Goal: Ask a question: Seek information or help from site administrators or community

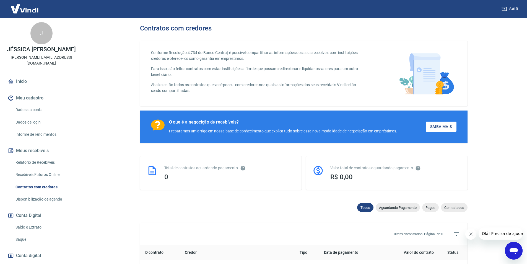
click at [34, 98] on button "Meu cadastro" at bounding box center [41, 98] width 69 height 12
click at [33, 98] on button "Meu cadastro" at bounding box center [41, 98] width 69 height 12
click at [26, 108] on link "Dados da conta" at bounding box center [44, 109] width 63 height 11
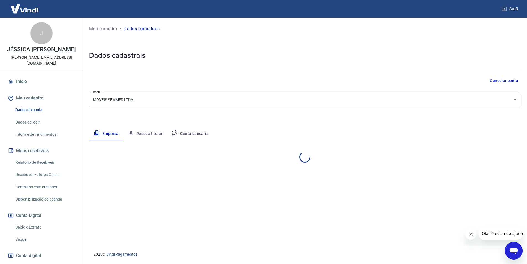
select select "PR"
select select "business"
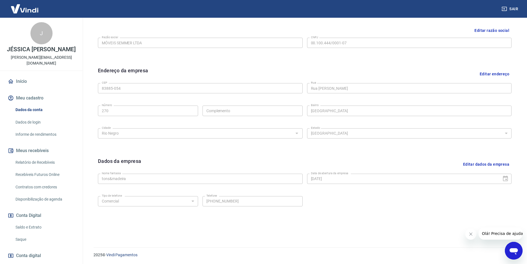
scroll to position [135, 0]
click at [35, 118] on link "Dados de login" at bounding box center [44, 121] width 63 height 11
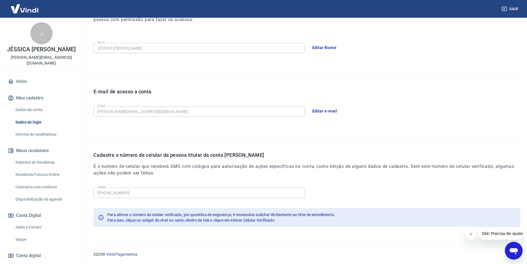
scroll to position [91, 0]
click at [25, 107] on link "Dados da conta" at bounding box center [44, 109] width 63 height 11
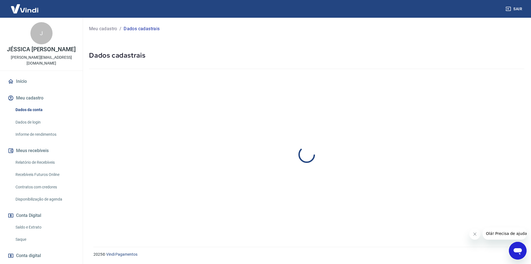
select select "PR"
select select "business"
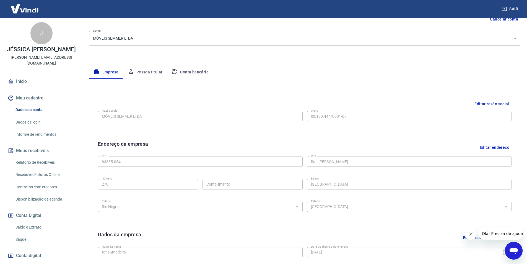
scroll to position [135, 0]
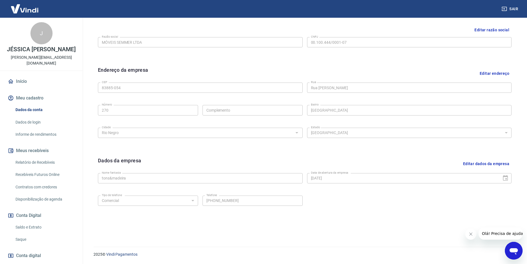
click at [506, 6] on button "Sair" at bounding box center [510, 9] width 20 height 10
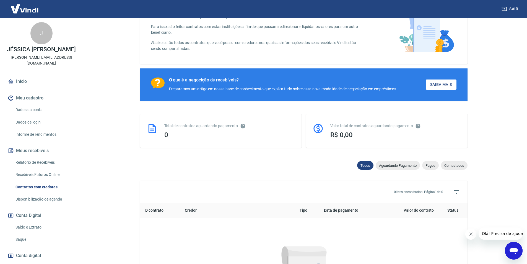
scroll to position [111, 0]
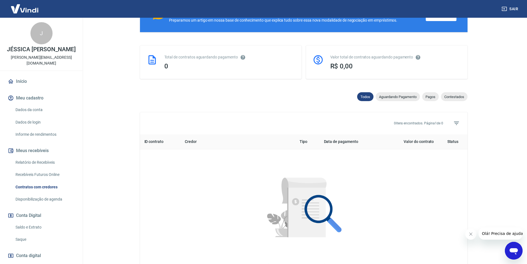
click at [22, 9] on img at bounding box center [25, 8] width 36 height 17
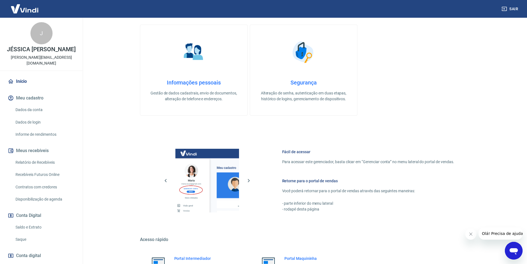
click at [21, 9] on img at bounding box center [25, 8] width 36 height 17
click at [22, 84] on link "Início" at bounding box center [41, 81] width 69 height 12
click at [22, 81] on link "Início" at bounding box center [41, 81] width 69 height 12
click at [22, 80] on link "Início" at bounding box center [41, 81] width 69 height 12
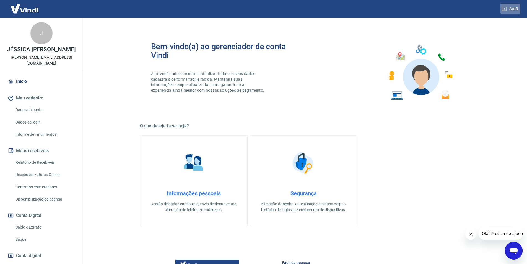
click at [509, 6] on button "Sair" at bounding box center [510, 9] width 20 height 10
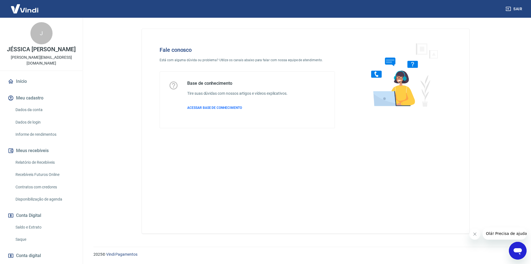
click at [518, 249] on icon "Abrir janela de mensagens" at bounding box center [518, 251] width 8 height 7
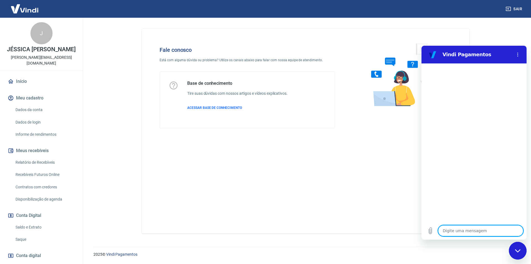
click at [469, 232] on textarea at bounding box center [480, 230] width 85 height 11
type textarea "a"
type textarea "x"
type textarea "at"
type textarea "x"
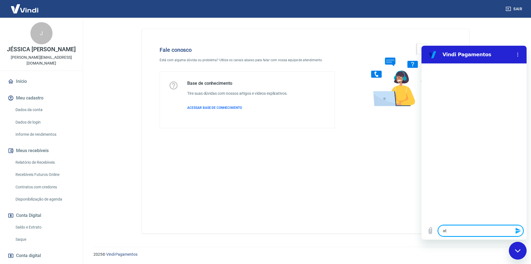
type textarea "ate"
type textarea "x"
type textarea "aten"
type textarea "x"
type textarea "atend"
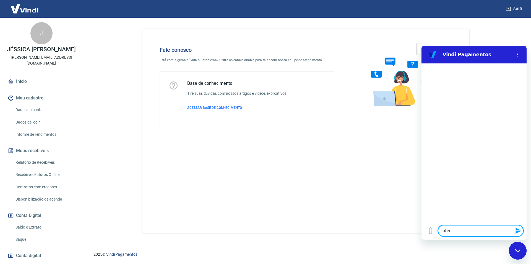
type textarea "x"
type textarea "atendi"
type textarea "x"
type textarea "atendim"
type textarea "x"
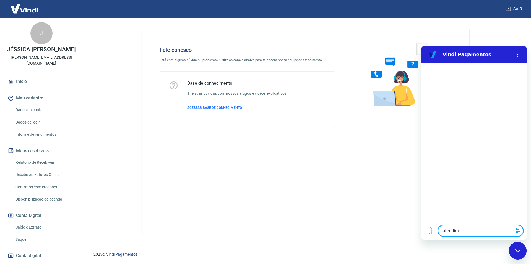
type textarea "atendime"
type textarea "x"
type textarea "atendimen"
type textarea "x"
type textarea "atendiment"
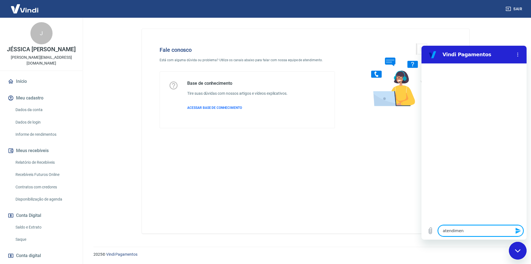
type textarea "x"
type textarea "atendimentio"
type textarea "x"
type textarea "atendimentio"
type textarea "x"
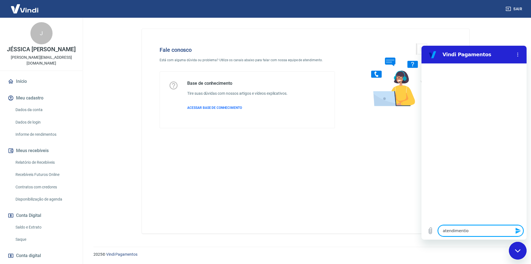
type textarea "atendimentio"
type textarea "x"
type textarea "atendimenti"
type textarea "x"
type textarea "atendiment"
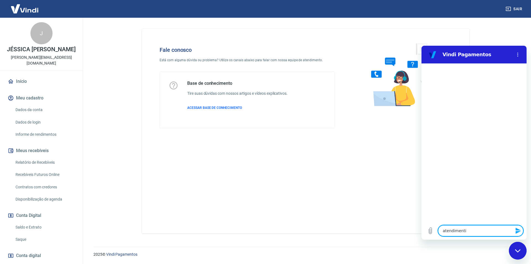
type textarea "x"
type textarea "atendimento"
type textarea "x"
type textarea "atendimento"
type textarea "x"
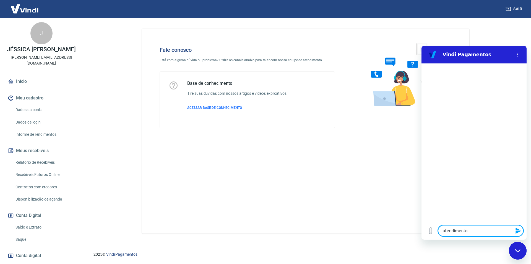
type textarea "atendimento h"
type textarea "x"
type textarea "atendimento hu"
type textarea "x"
type textarea "atendimento hum"
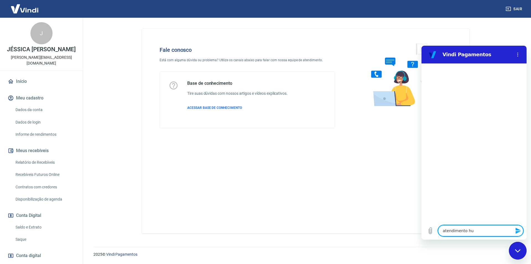
type textarea "x"
type textarea "atendimento huma"
type textarea "x"
type textarea "atendimento human"
type textarea "x"
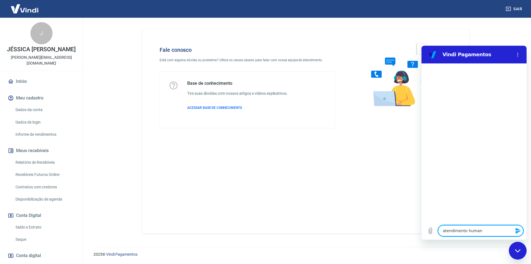
type textarea "atendimento humano"
type textarea "x"
type textarea "atendimento humano"
type textarea "x"
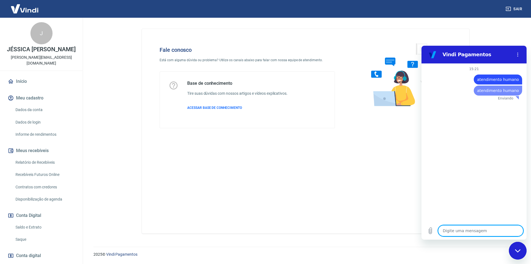
type textarea "x"
type textarea "atendimento humano"
type textarea "x"
type textarea "atendimento humano"
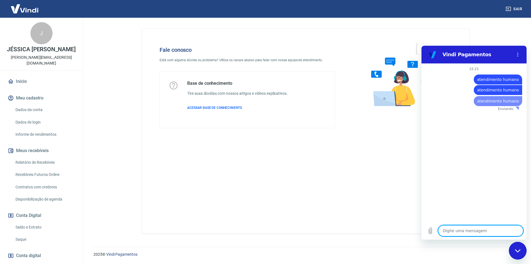
type textarea "x"
type textarea "atendimento humano"
type textarea "x"
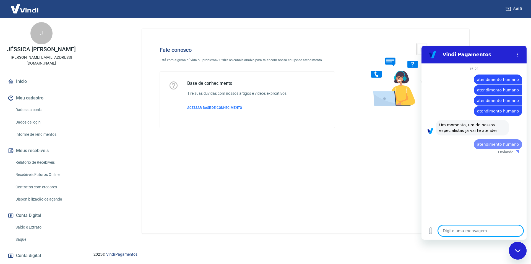
type textarea "x"
type textarea "atendimento humano"
type textarea "x"
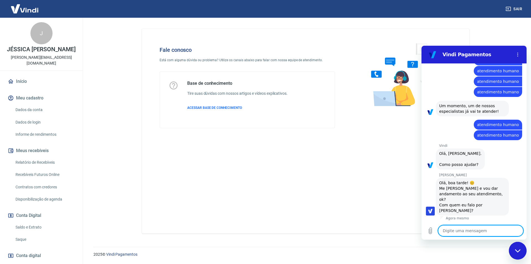
scroll to position [14, 0]
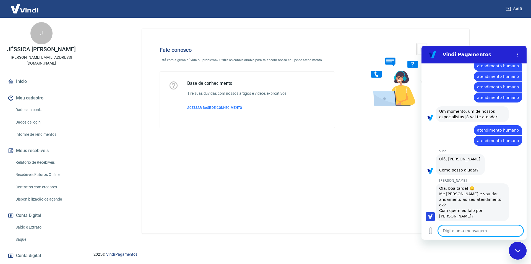
type textarea "x"
click at [470, 233] on textarea at bounding box center [480, 230] width 85 height 11
type textarea "B"
type textarea "x"
type textarea "Bo"
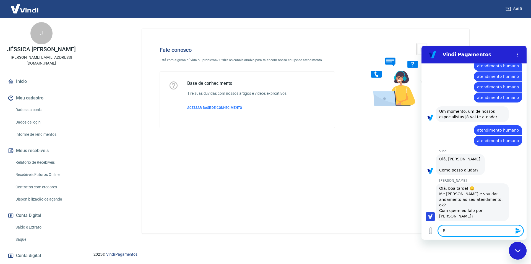
type textarea "x"
type textarea "Boa"
type textarea "x"
type textarea "Boa"
type textarea "x"
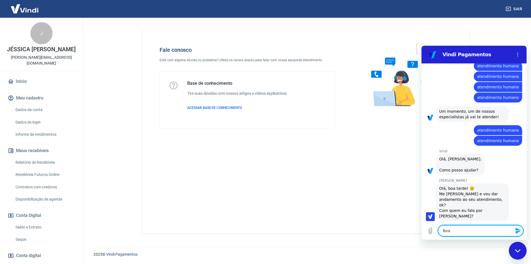
type textarea "Boa t"
type textarea "x"
type textarea "Boa ta"
type textarea "x"
type textarea "Boa tar"
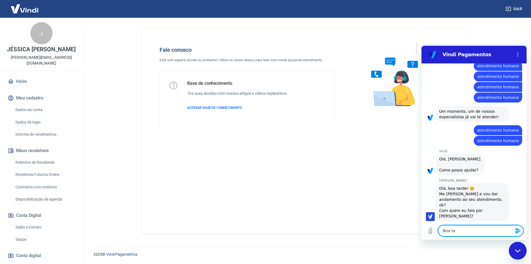
type textarea "x"
type textarea "Boa tard"
type textarea "x"
type textarea "Boa tarde"
type textarea "x"
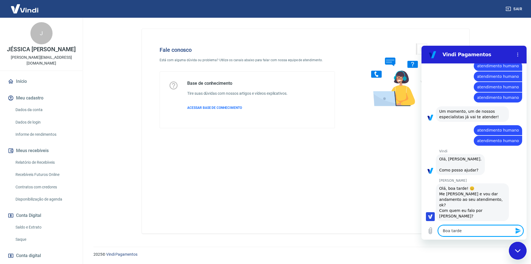
type textarea "Boa tarde1"
type textarea "x"
type textarea "Boa tarde1"
type textarea "x"
type textarea "Boa tarde1 M"
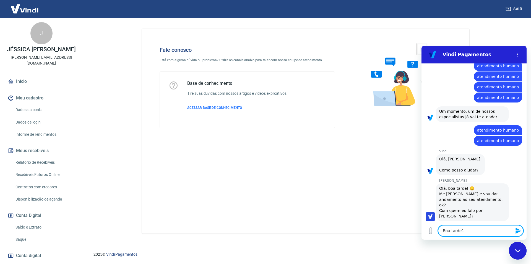
type textarea "x"
type textarea "Boa tarde1 Me"
type textarea "x"
type textarea "Boa tarde1 Me"
type textarea "x"
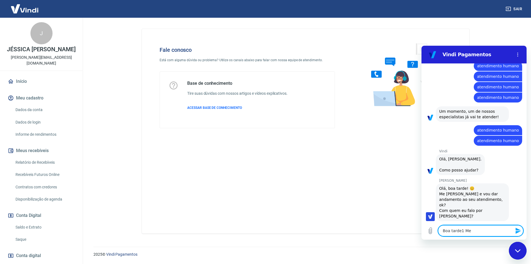
type textarea "Boa tarde1 Me c"
type textarea "x"
type textarea "Boa tarde1 Me ch"
type textarea "x"
type textarea "Boa tarde1 Me cha"
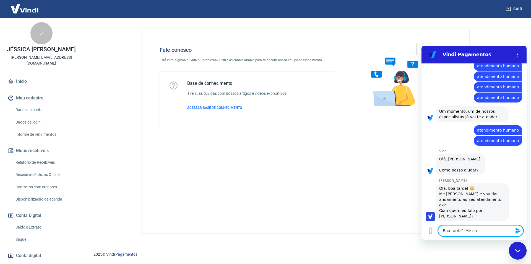
type textarea "x"
type textarea "Boa tarde1 Me cham"
type textarea "x"
type textarea "Boa tarde1 Me chamo"
type textarea "x"
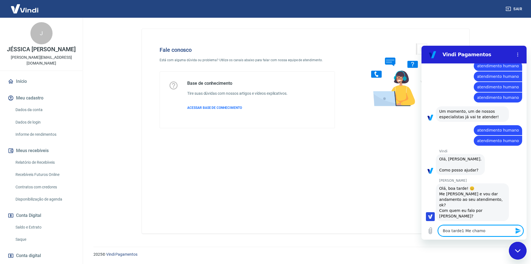
type textarea "Boa tarde1 Me chamo"
type textarea "x"
type textarea "Boa tarde1 Me chamo W"
type textarea "x"
type textarea "Boa tarde1 Me chamo Wi"
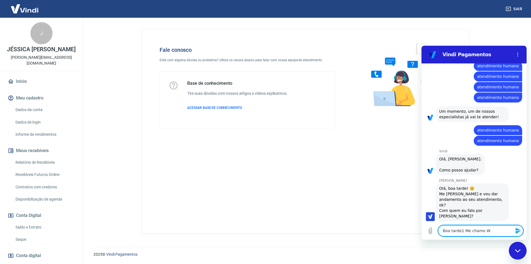
type textarea "x"
type textarea "Boa tarde1 Me chamo Wil"
type textarea "x"
type textarea "Boa tarde1 Me chamo Wili"
type textarea "x"
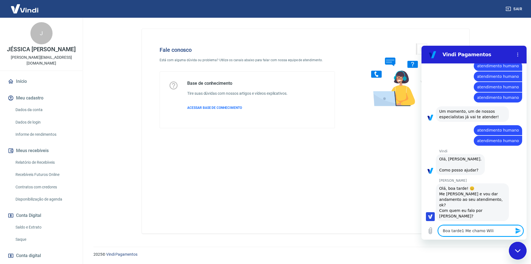
type textarea "Boa tarde1 Me chamo Wil"
type textarea "x"
type textarea "Boa tarde1 Me chamo Will"
type textarea "x"
type textarea "Boa tarde1 Me [PERSON_NAME]"
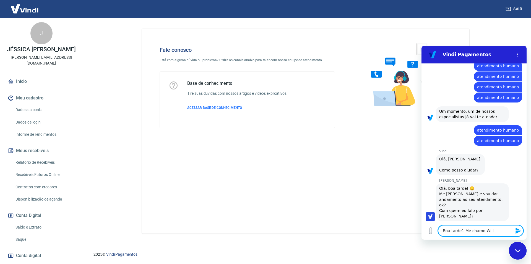
type textarea "x"
type textarea "Boa tarde1 Me [PERSON_NAME]"
type textarea "x"
type textarea "Boa tarde1 Me [PERSON_NAME]"
type textarea "x"
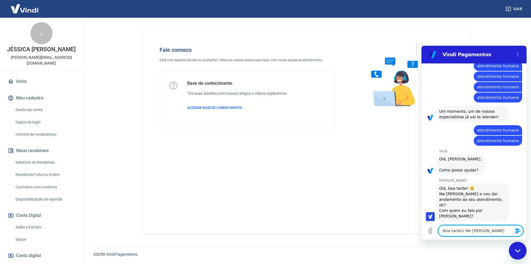
type textarea "Boa tarde1 Me [PERSON_NAME],"
type textarea "x"
type textarea "Boa tarde1 Me [PERSON_NAME],"
type textarea "x"
type textarea "Boa tarde1 Me [PERSON_NAME],"
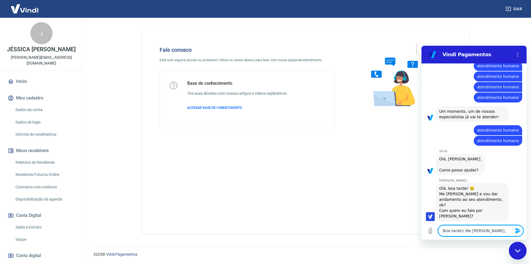
type textarea "x"
type textarea "Boa tarde1 Me [PERSON_NAME]"
type textarea "x"
type textarea "Boa tarde1 Me [PERSON_NAME]."
type textarea "x"
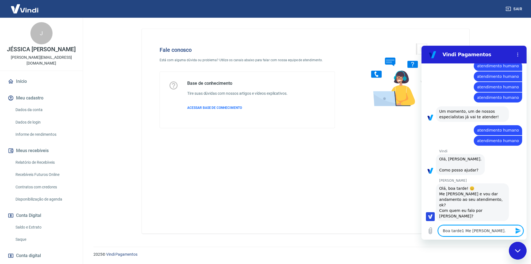
type textarea "Boa tarde1 Me [PERSON_NAME]."
type textarea "x"
type textarea "Boa tarde1 Me [PERSON_NAME]. P"
type textarea "x"
type textarea "Boa tarde1 Me [PERSON_NAME]. Pr"
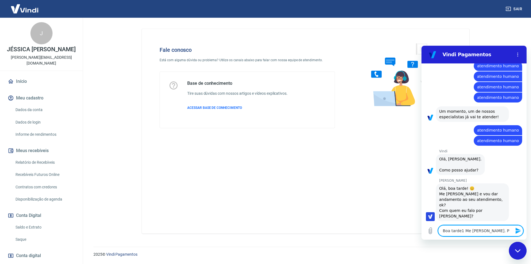
type textarea "x"
type textarea "Boa tarde1 Me [PERSON_NAME]. Pre"
type textarea "x"
type textarea "Boa tarde1 Me [PERSON_NAME]. Prec"
type textarea "x"
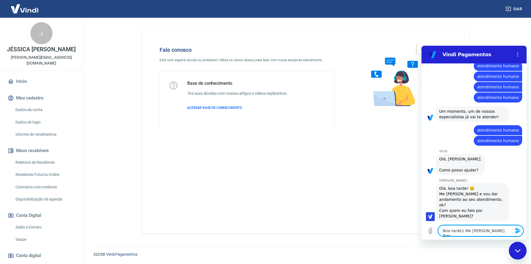
type textarea "Boa tarde1 Me [PERSON_NAME]. Preci"
type textarea "x"
type textarea "Boa tarde1 Me [PERSON_NAME]. Precis"
type textarea "x"
type textarea "Boa tarde1 Me [PERSON_NAME]. Preciso"
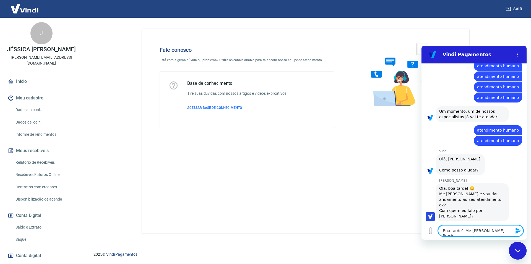
type textarea "x"
type textarea "Boa tarde1 Me [PERSON_NAME]. Preciso"
type textarea "x"
type textarea "Boa tarde1 Me [PERSON_NAME]. Preciso q"
type textarea "x"
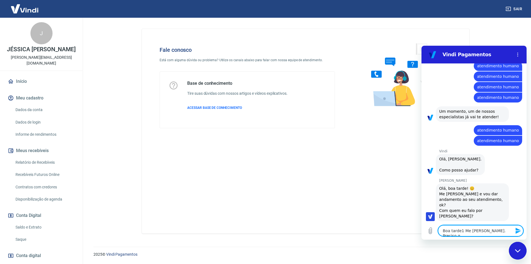
type textarea "Boa tarde1 Me [PERSON_NAME]. Preciso qu"
type textarea "x"
type textarea "Boa tarde1 Me [PERSON_NAME]. Preciso que"
type textarea "x"
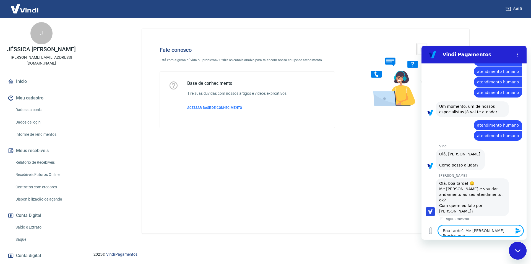
type textarea "Boa tarde1 Me [PERSON_NAME]. Preciso que"
type textarea "x"
type textarea "Boa tarde1 Me [PERSON_NAME]. Preciso que v"
type textarea "x"
type textarea "Boa tarde1 Me [PERSON_NAME]. Preciso que ve"
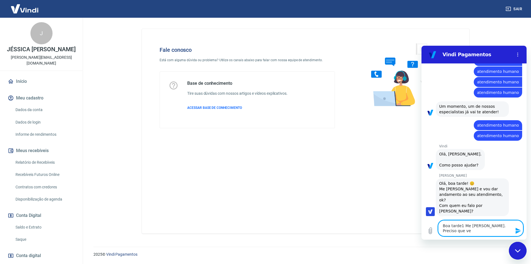
type textarea "x"
type textarea "Boa tarde1 Me [PERSON_NAME]. Preciso que ver"
type textarea "x"
type textarea "Boa tarde1 Me [PERSON_NAME]. Preciso que veri"
type textarea "x"
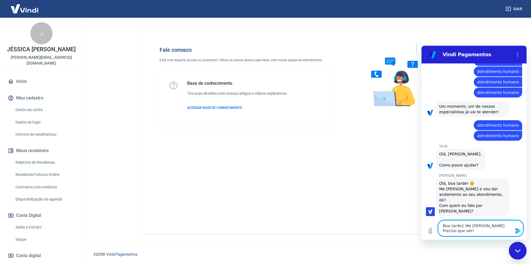
type textarea "Boa tarde1 Me [PERSON_NAME]. Preciso que verif"
type textarea "x"
type textarea "Boa tarde1 Me [PERSON_NAME]. Preciso que verifi"
type textarea "x"
type textarea "Boa tarde1 Me [PERSON_NAME]. Preciso que verific"
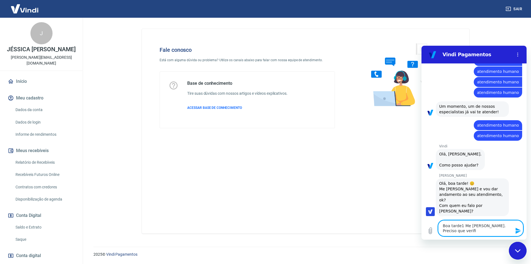
type textarea "x"
type textarea "Boa tarde1 Me [PERSON_NAME]. Preciso que verifi"
type textarea "x"
type textarea "Boa tarde1 Me [PERSON_NAME]. Preciso que verifiq"
type textarea "x"
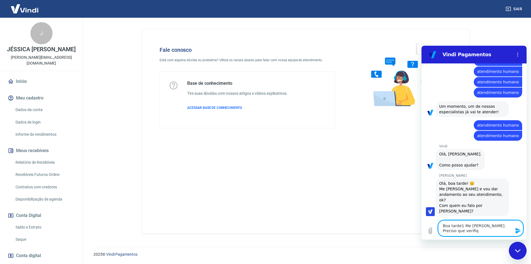
type textarea "Boa tarde1 Me [PERSON_NAME]. Preciso que verifiqu"
type textarea "x"
type textarea "Boa tarde1 Me [PERSON_NAME]. Preciso que verifique"
type textarea "x"
type textarea "Boa tarde1 Me [PERSON_NAME]. Preciso que verifiquem"
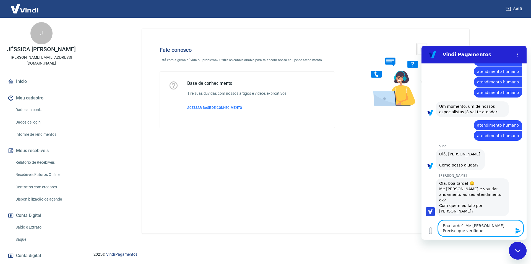
type textarea "x"
type textarea "Boa tarde1 Me [PERSON_NAME]. Preciso que verifiquem"
type textarea "x"
type textarea "Boa tarde1 Me [PERSON_NAME]. Preciso que verifiquem s"
type textarea "x"
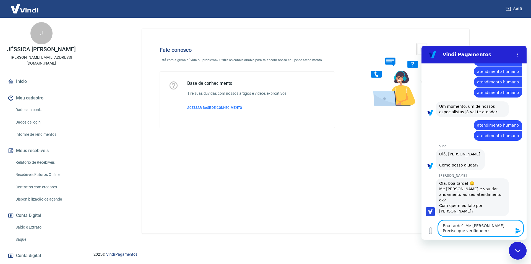
type textarea "Boa tarde1 Me [PERSON_NAME]. Preciso que verifiquem se"
type textarea "x"
type textarea "Boa tarde1 Me [PERSON_NAME]. Preciso que verifiquem se"
type textarea "x"
type textarea "Boa tarde1 Me [PERSON_NAME]. Preciso que verifiquem se h"
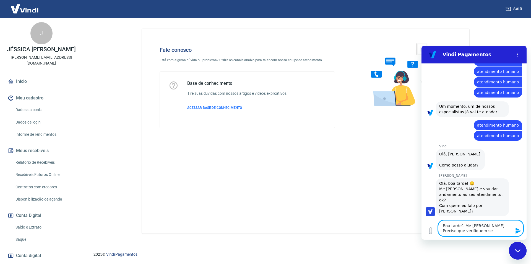
type textarea "x"
type textarea "Boa tarde1 Me [PERSON_NAME]. Preciso que verifiquem se há"
type textarea "x"
type textarea "Boa tarde1 Me [PERSON_NAME]. Preciso que verifiquem se há"
type textarea "x"
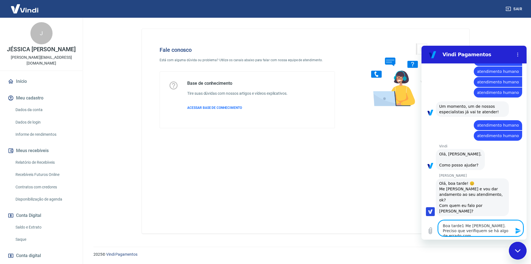
scroll to position [24, 0]
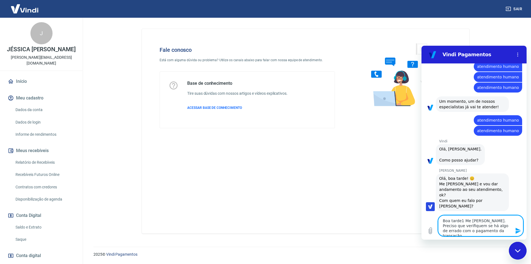
paste textarea "224118283"
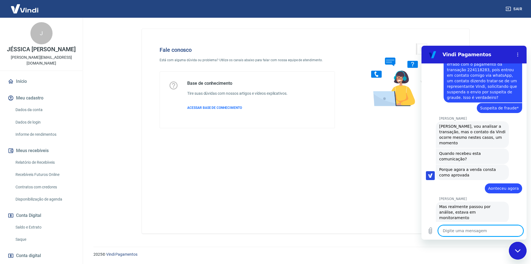
scroll to position [191, 0]
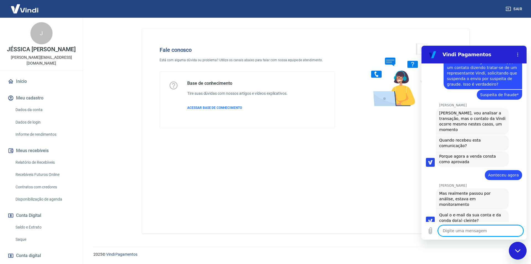
paste textarea "[EMAIL_ADDRESS][DOMAIN_NAME]"
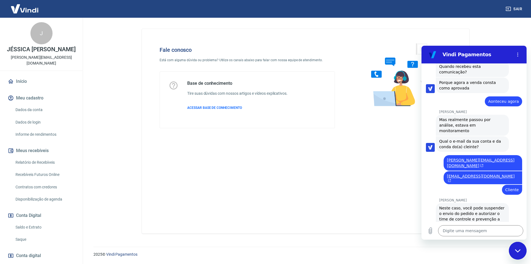
scroll to position [287, 0]
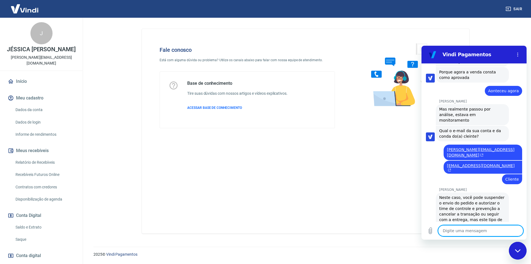
click at [465, 231] on textarea at bounding box center [480, 230] width 85 height 11
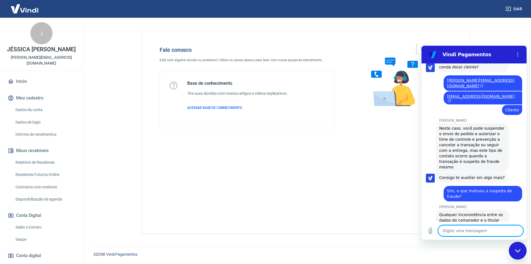
scroll to position [357, 0]
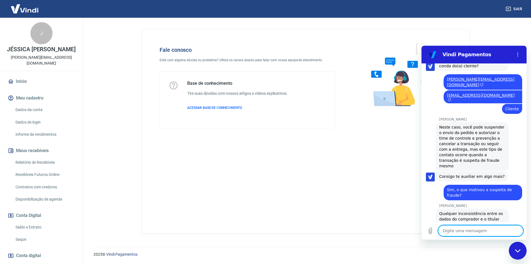
click at [484, 232] on textarea at bounding box center [480, 230] width 85 height 11
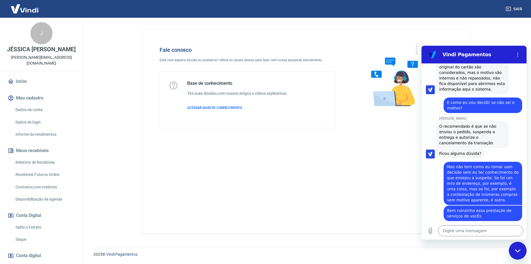
scroll to position [524, 0]
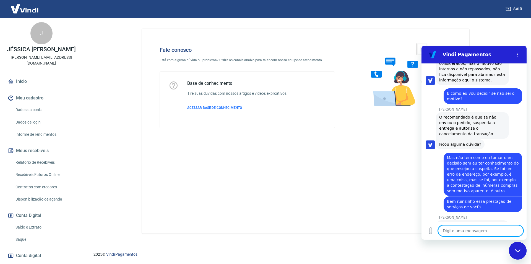
click at [483, 231] on textarea at bounding box center [480, 230] width 85 height 11
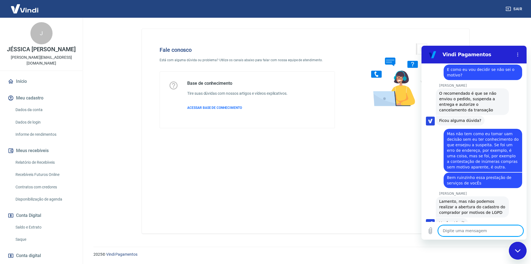
scroll to position [537, 0]
